Goal: Task Accomplishment & Management: Manage account settings

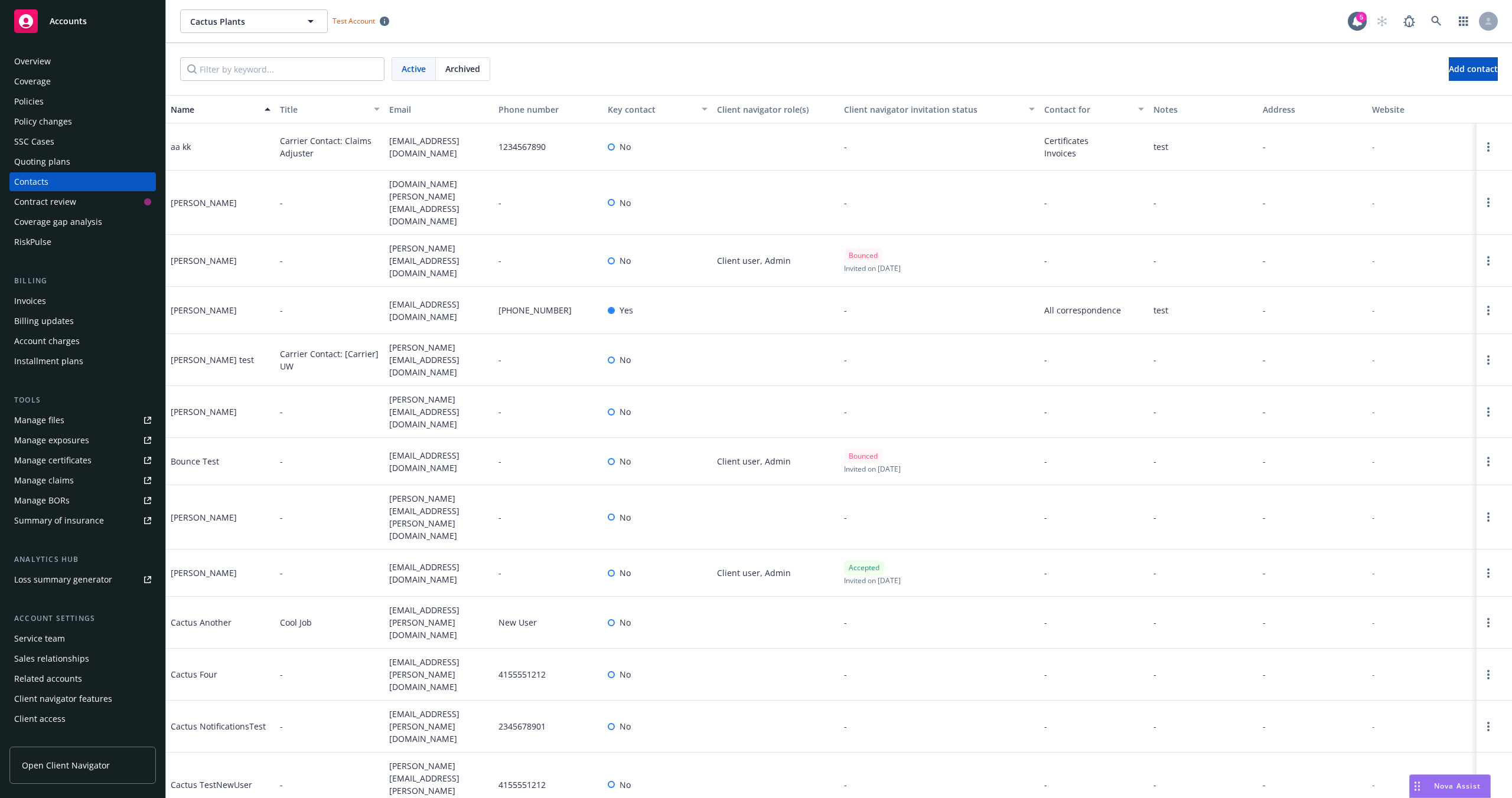
drag, startPoint x: 683, startPoint y: 55, endPoint x: 372, endPoint y: 26, distance: 312.3
click at [681, 54] on div "Active Archived Add contact" at bounding box center [839, 69] width 1346 height 52
click at [605, 41] on div "Cactus Plants Cactus Plants Test Account 5" at bounding box center [839, 21] width 1346 height 43
click at [667, 44] on div "Active Archived Add contact" at bounding box center [839, 69] width 1346 height 52
click at [1468, 72] on span "Add contact" at bounding box center [1473, 69] width 49 height 11
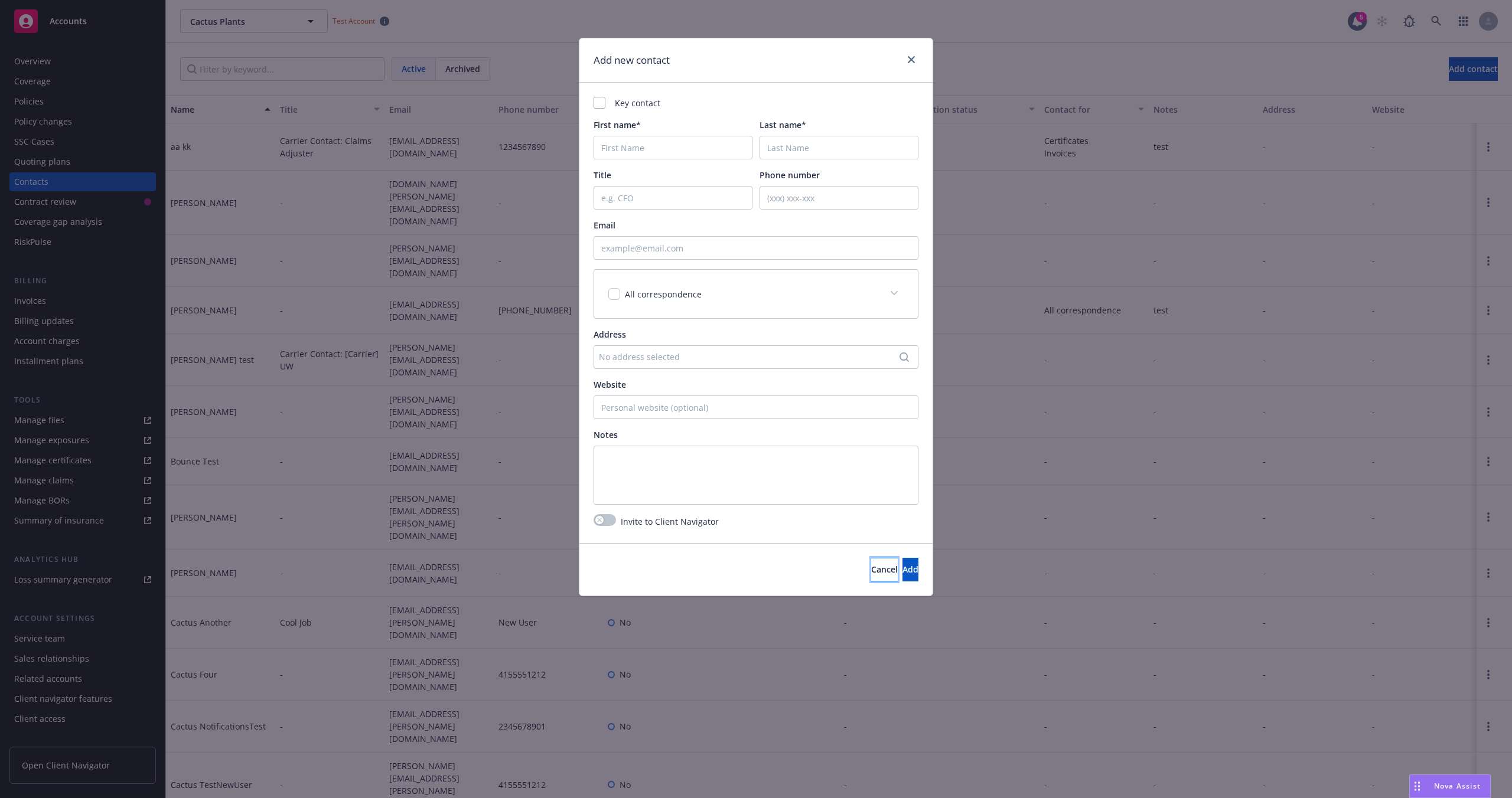
click at [871, 569] on span "Cancel" at bounding box center [885, 569] width 26 height 11
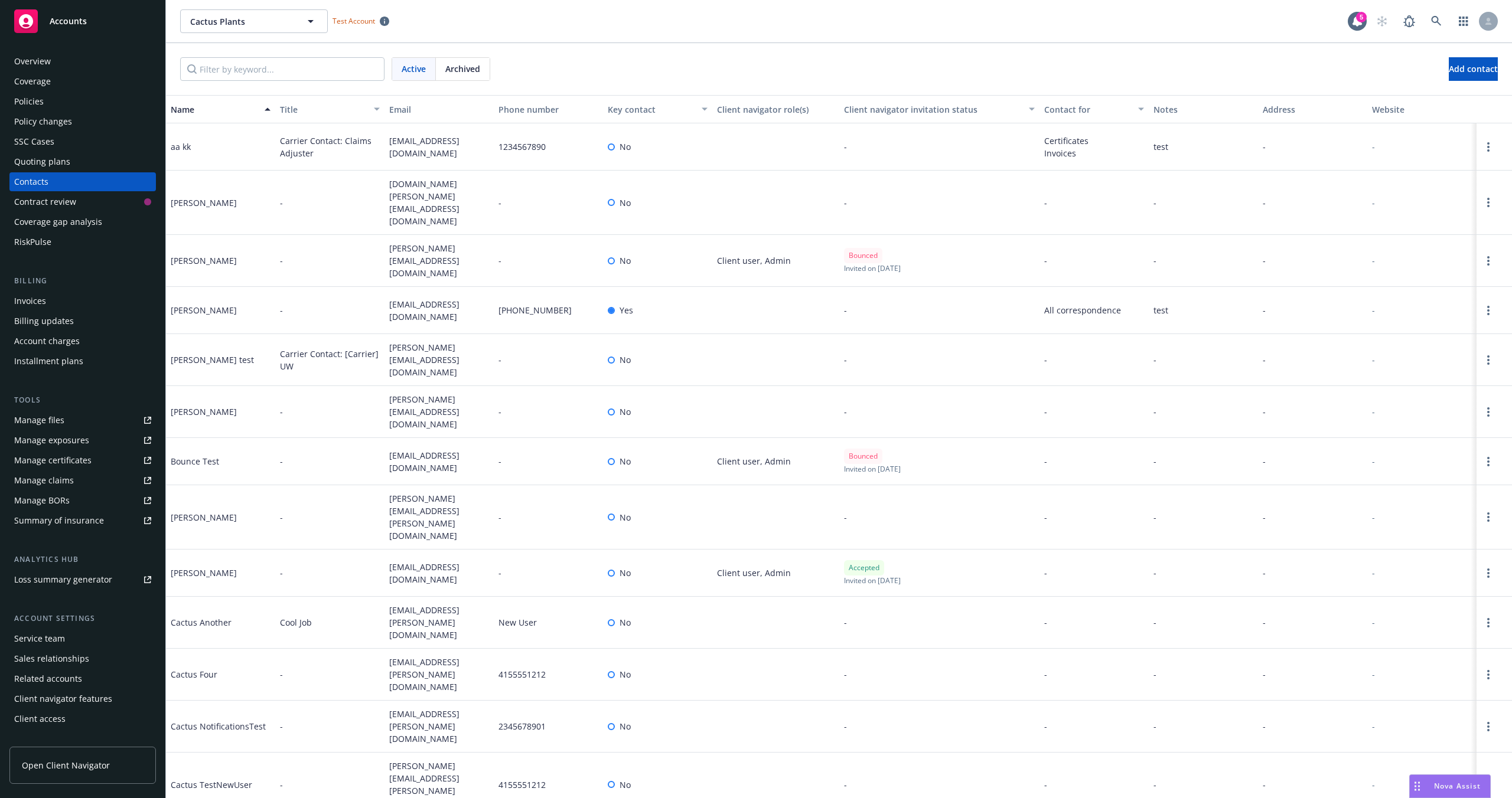
click at [89, 764] on span "Open Client Navigator" at bounding box center [66, 765] width 88 height 13
click at [1449, 63] on button "Add contact" at bounding box center [1473, 69] width 49 height 24
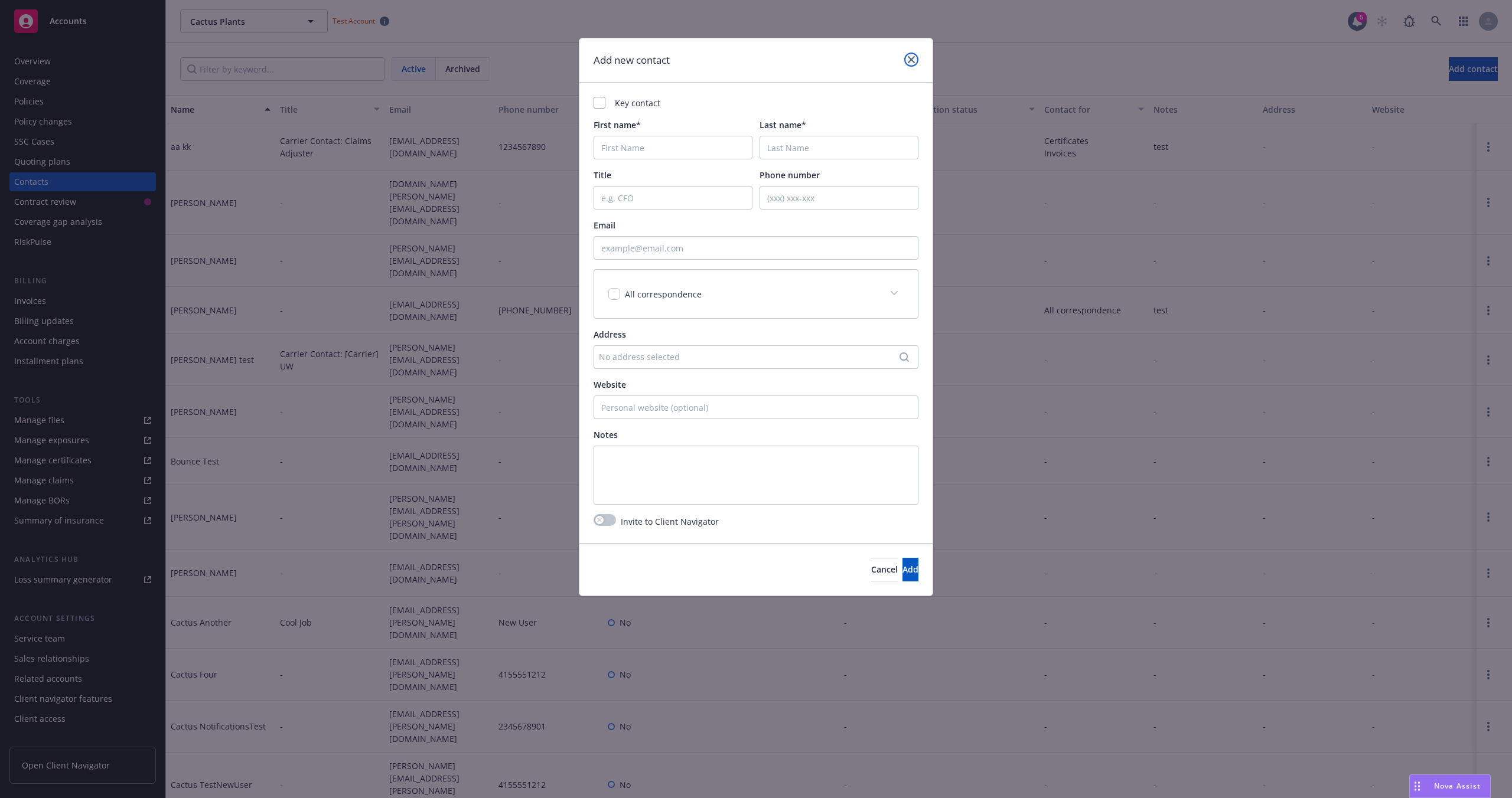
click at [910, 57] on icon "close" at bounding box center [911, 59] width 7 height 7
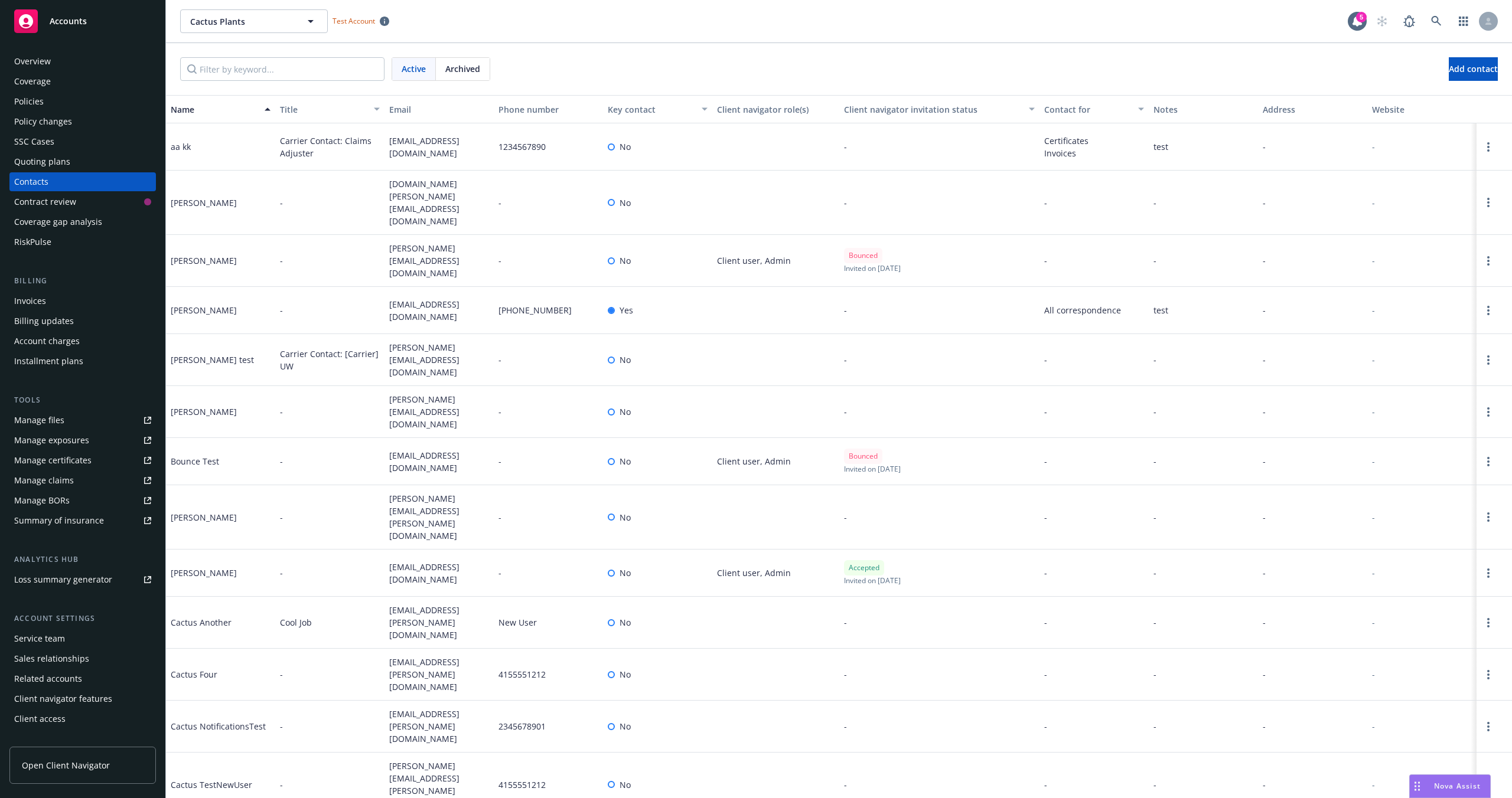
click at [519, 24] on div "Cactus Plants Cactus Plants Test Account" at bounding box center [764, 21] width 1167 height 24
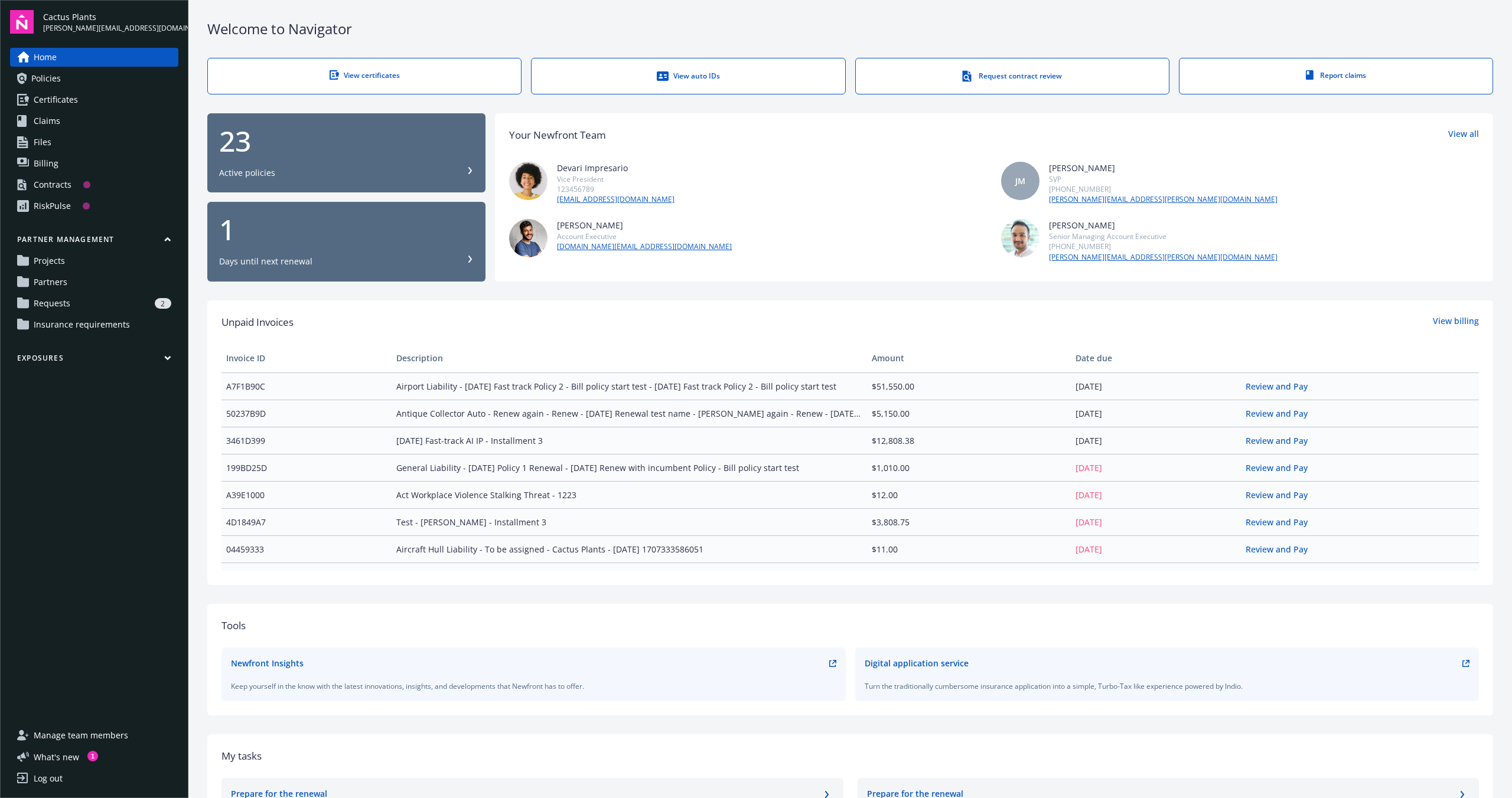
click at [82, 729] on span "Manage team members" at bounding box center [81, 735] width 94 height 19
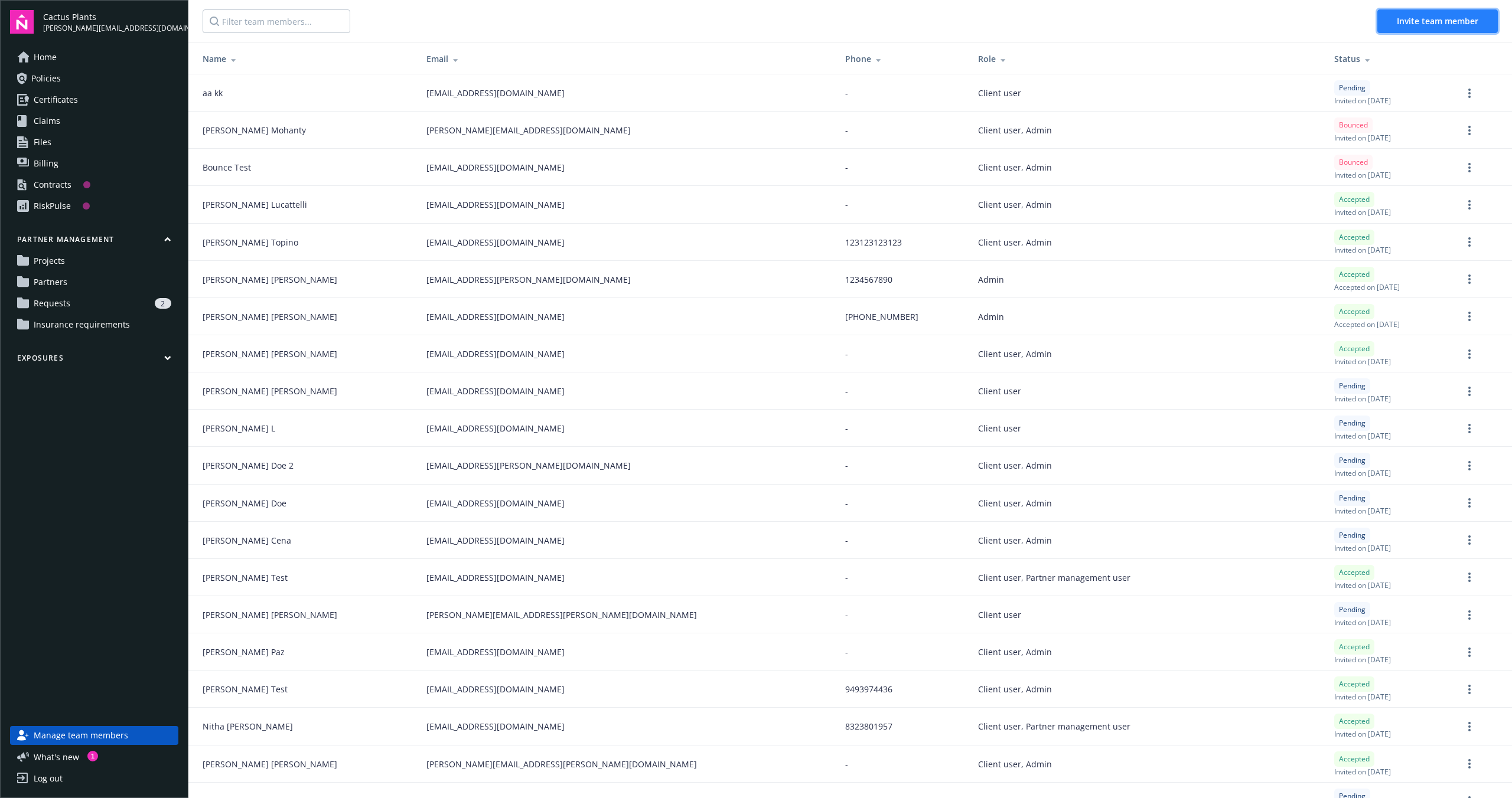
click at [1408, 25] on span "Invite team member" at bounding box center [1438, 21] width 82 height 11
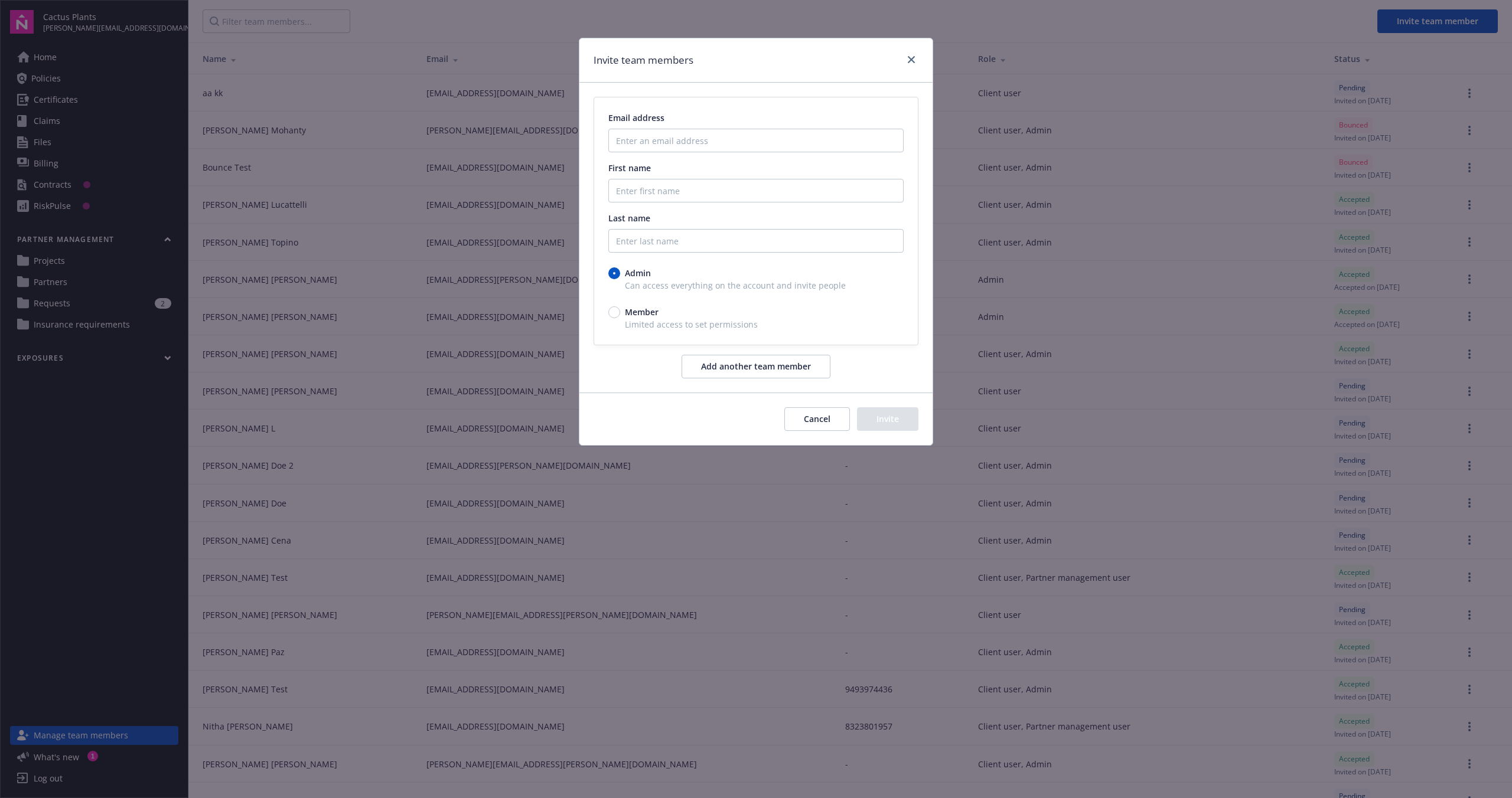
click at [822, 419] on button "Cancel" at bounding box center [817, 419] width 65 height 24
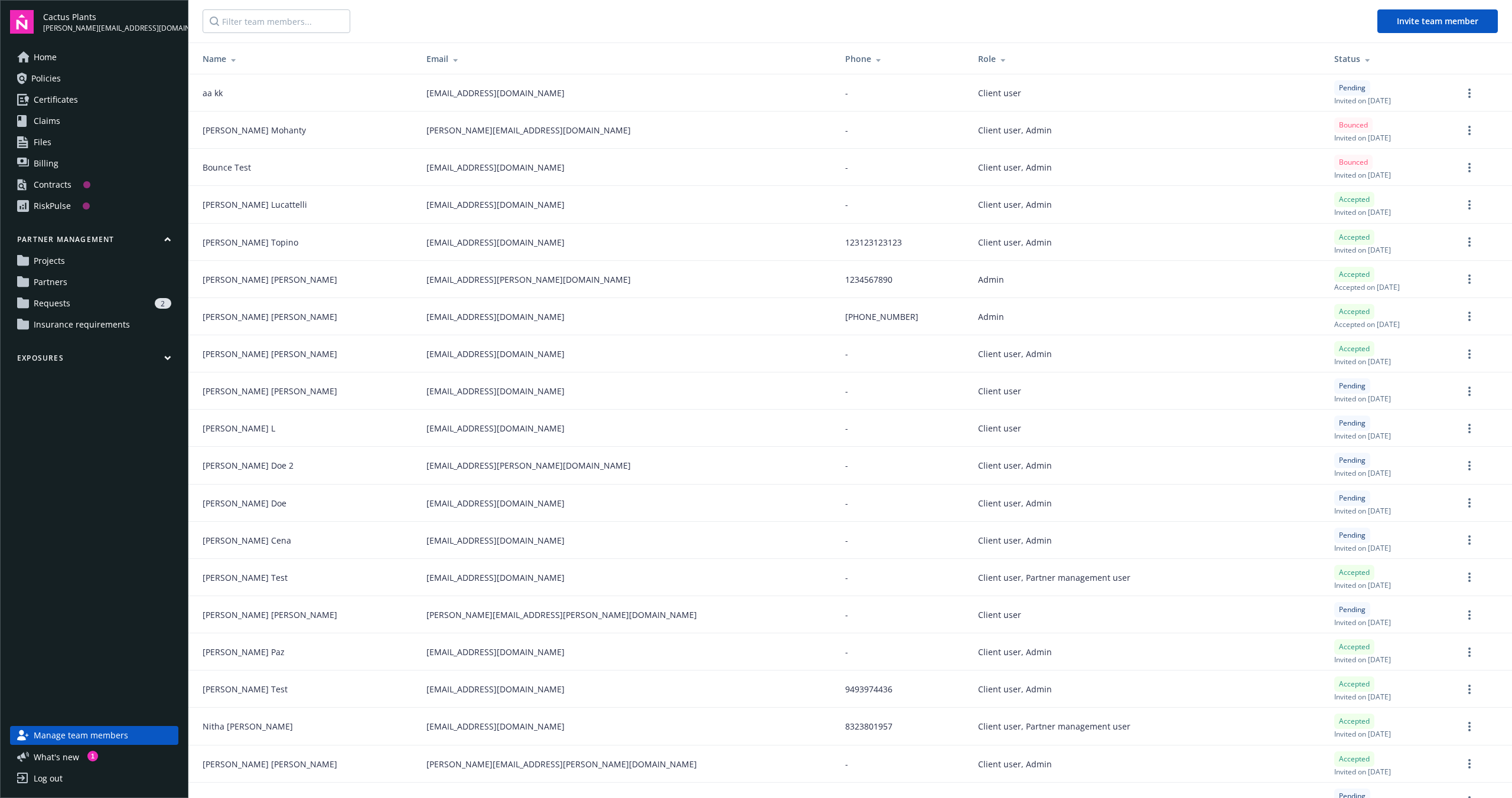
click at [546, 31] on nav "Invite team member" at bounding box center [850, 21] width 1323 height 43
click at [138, 521] on div "Home Policies Certificates Claims Files Billing Contracts RiskPulse Partner man…" at bounding box center [94, 380] width 168 height 664
click at [122, 482] on div "Home Policies Certificates Claims Files Billing Contracts RiskPulse Partner man…" at bounding box center [94, 380] width 168 height 664
click at [61, 783] on div "Log out" at bounding box center [48, 779] width 29 height 19
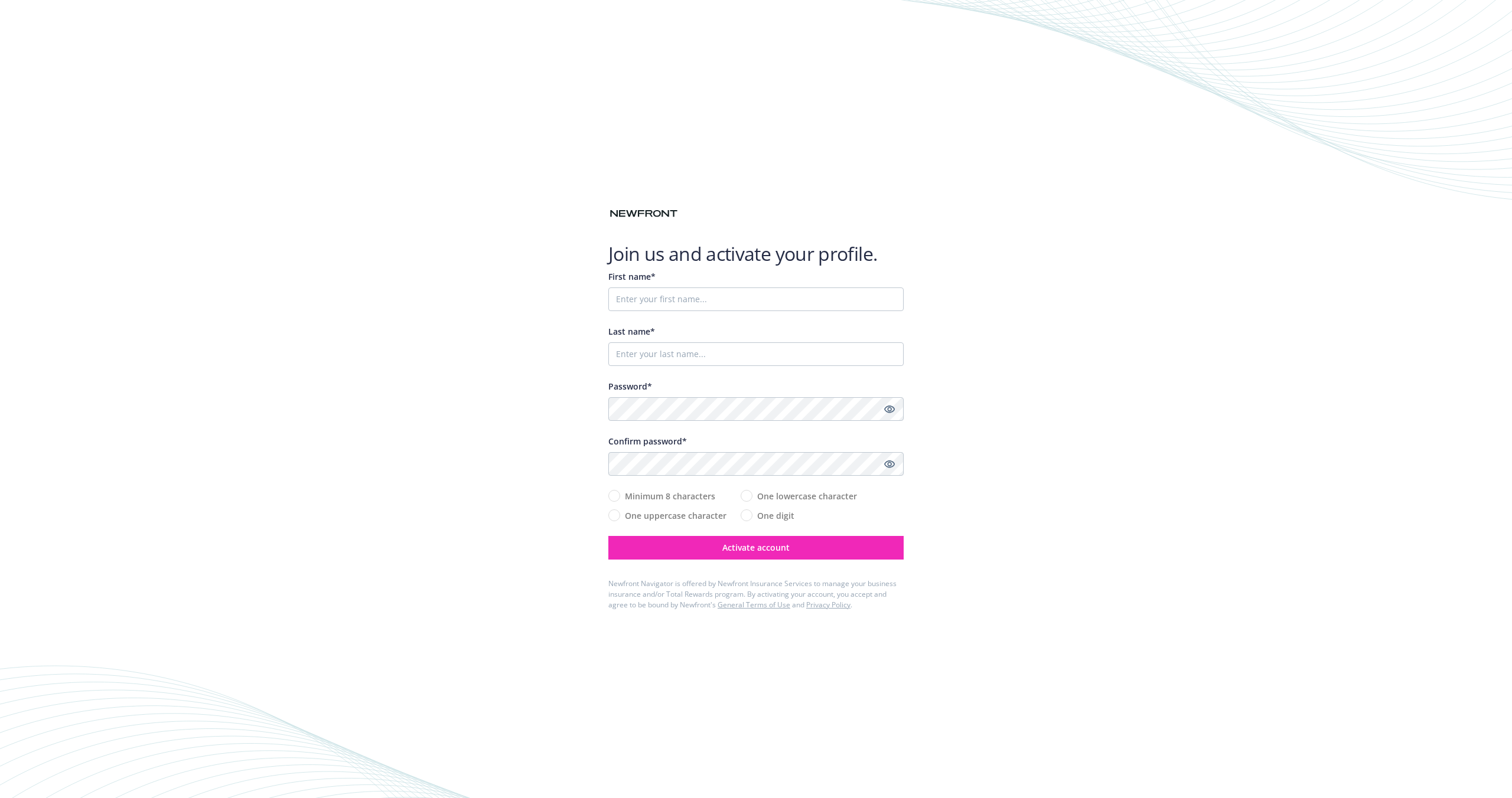
click at [1259, 328] on div "Join us and activate your profile. First name* Last name* Password* Confirm pas…" at bounding box center [756, 399] width 1512 height 798
